Goal: Obtain resource: Download file/media

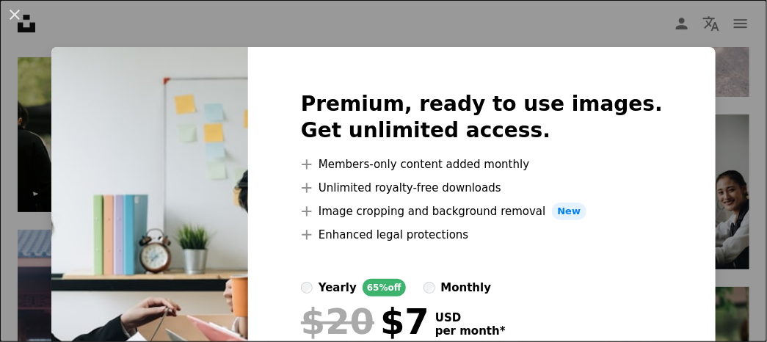
click at [704, 106] on div "An X shape Premium, ready to use images. Get unlimited access. A plus sign Memb…" at bounding box center [383, 171] width 767 height 342
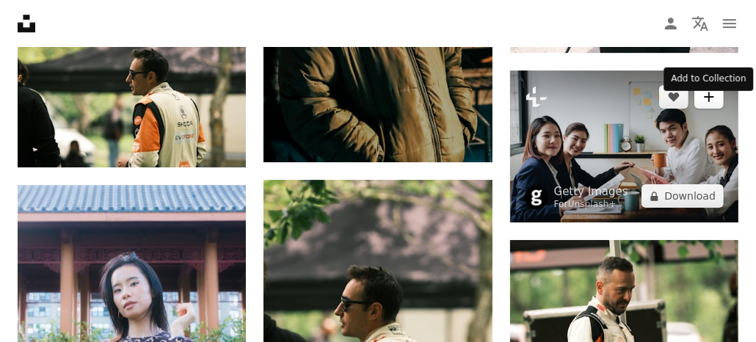
click at [713, 103] on icon "A plus sign" at bounding box center [709, 97] width 12 height 12
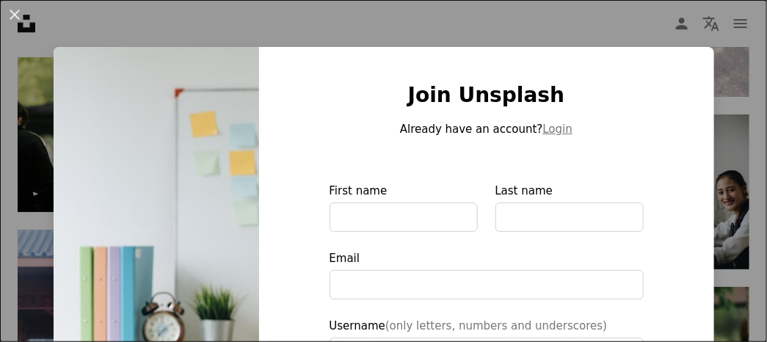
click at [719, 92] on div "An X shape Join Unsplash Already have an account? Login First name Last name Em…" at bounding box center [383, 171] width 767 height 342
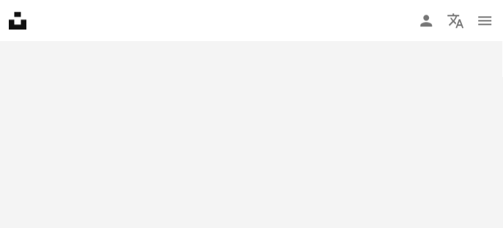
scroll to position [913, 0]
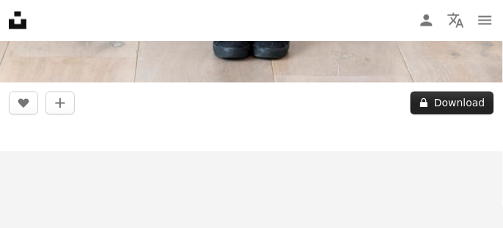
click at [442, 101] on button "A lock Download" at bounding box center [453, 103] width 84 height 23
